Goal: Navigation & Orientation: Find specific page/section

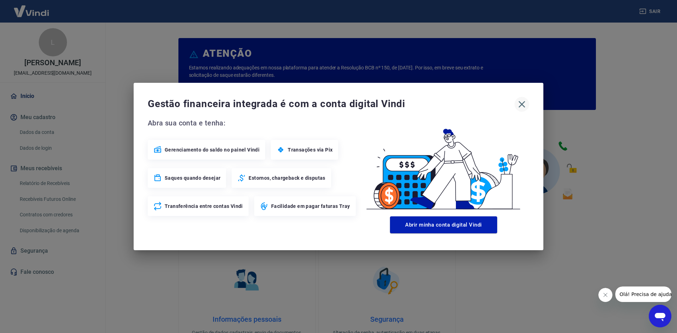
click at [523, 103] on icon "button" at bounding box center [522, 104] width 7 height 7
